Goal: Transaction & Acquisition: Purchase product/service

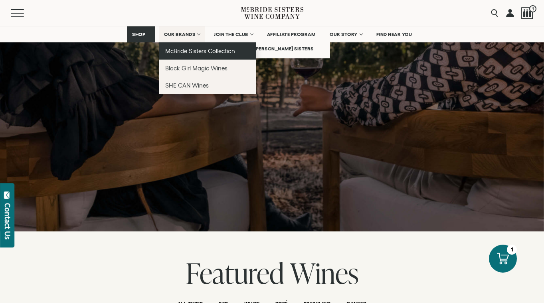
click at [194, 54] on link "McBride Sisters Collection" at bounding box center [207, 50] width 97 height 17
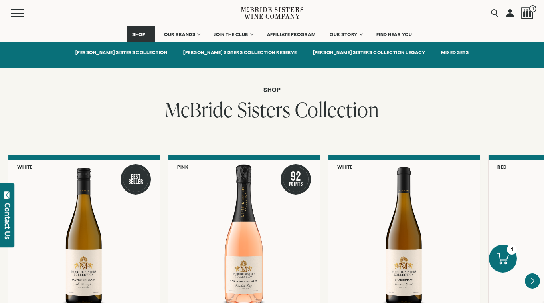
scroll to position [679, 0]
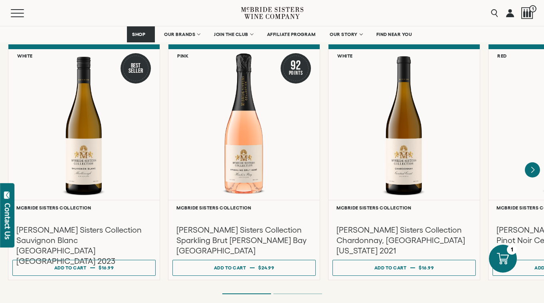
click at [0, 0] on div at bounding box center [0, 0] width 0 height 0
